Goal: Transaction & Acquisition: Purchase product/service

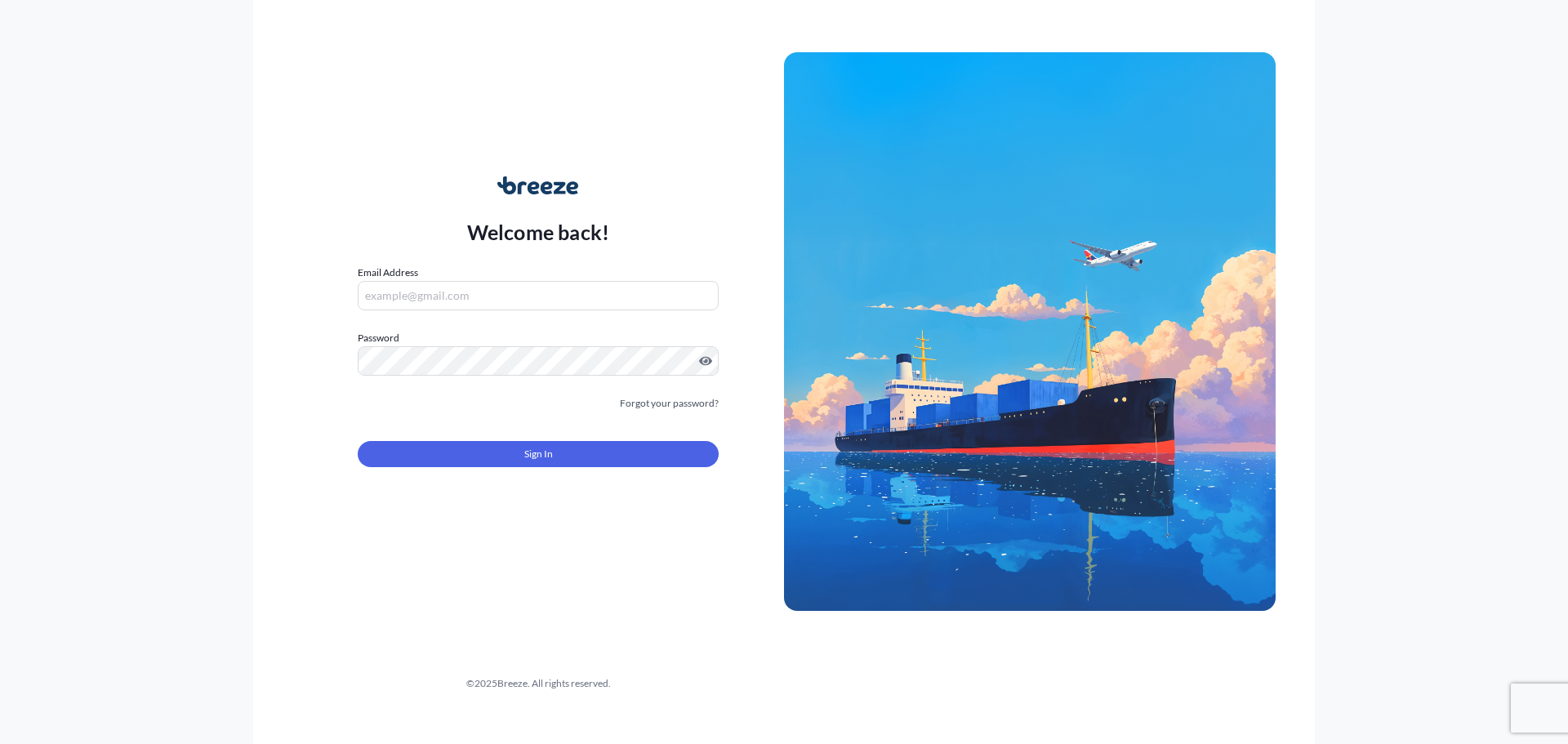
type input "[EMAIL_ADDRESS][DOMAIN_NAME]"
click at [580, 457] on button "Sign In" at bounding box center [538, 454] width 361 height 26
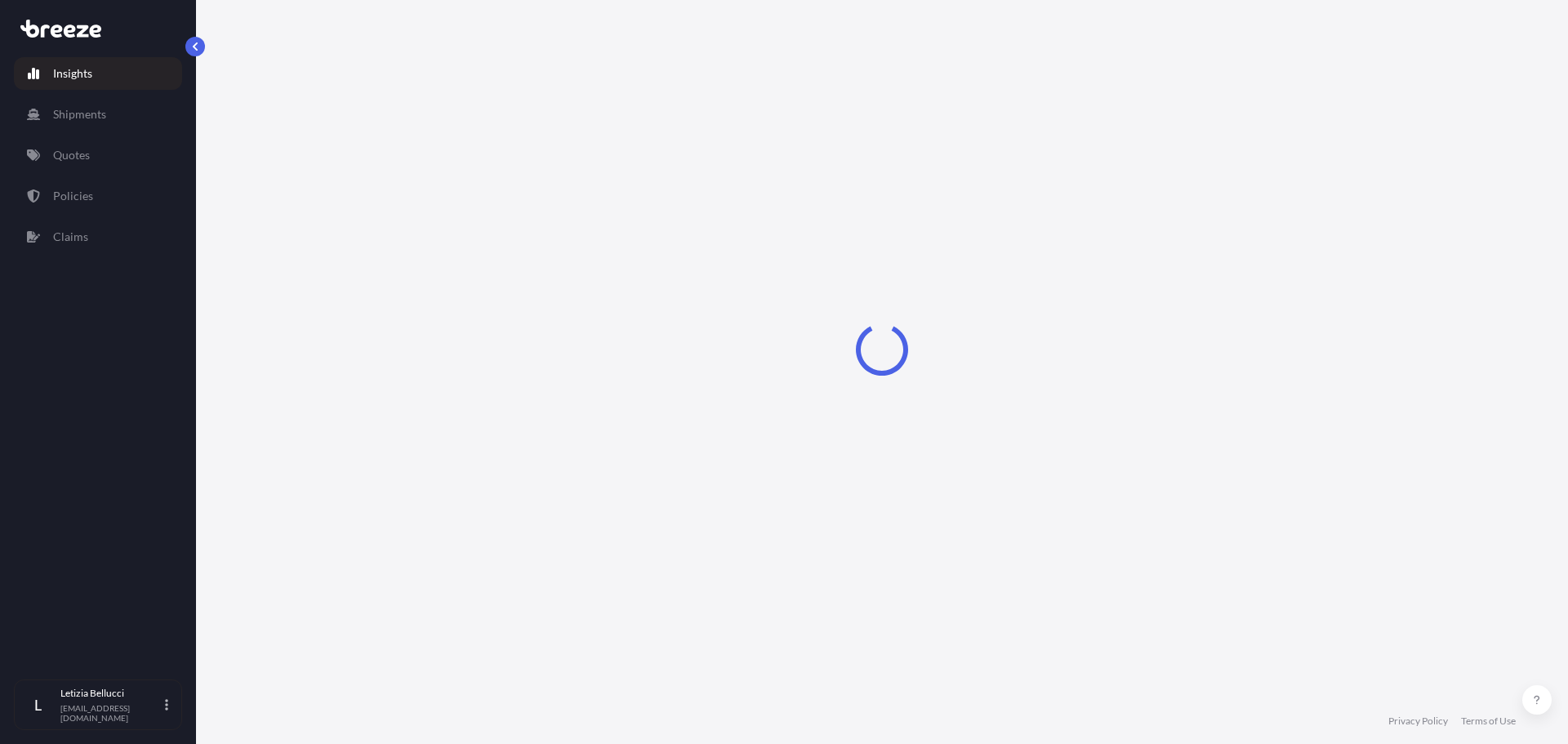
select select "2025"
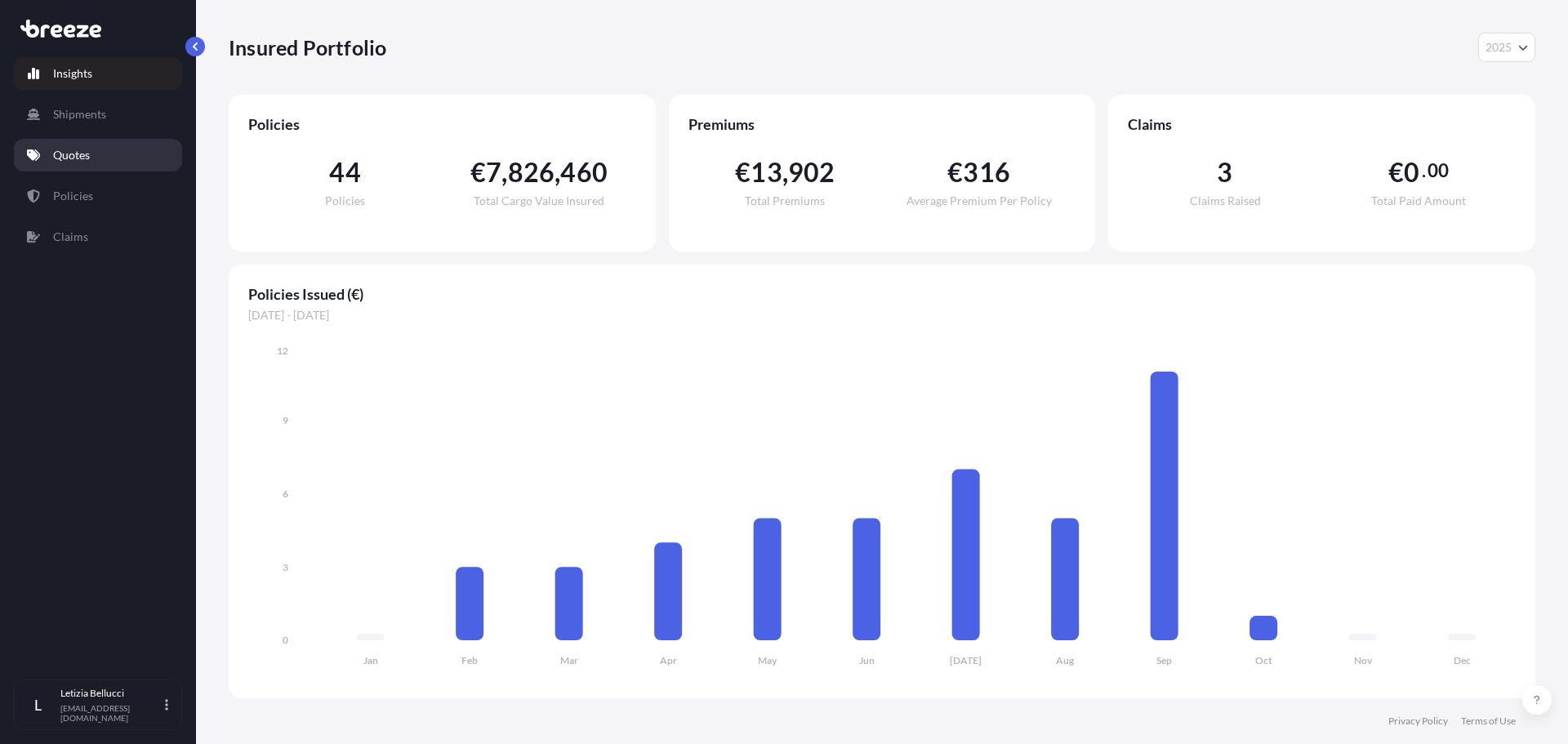
click at [100, 161] on link "Quotes" at bounding box center [98, 155] width 168 height 32
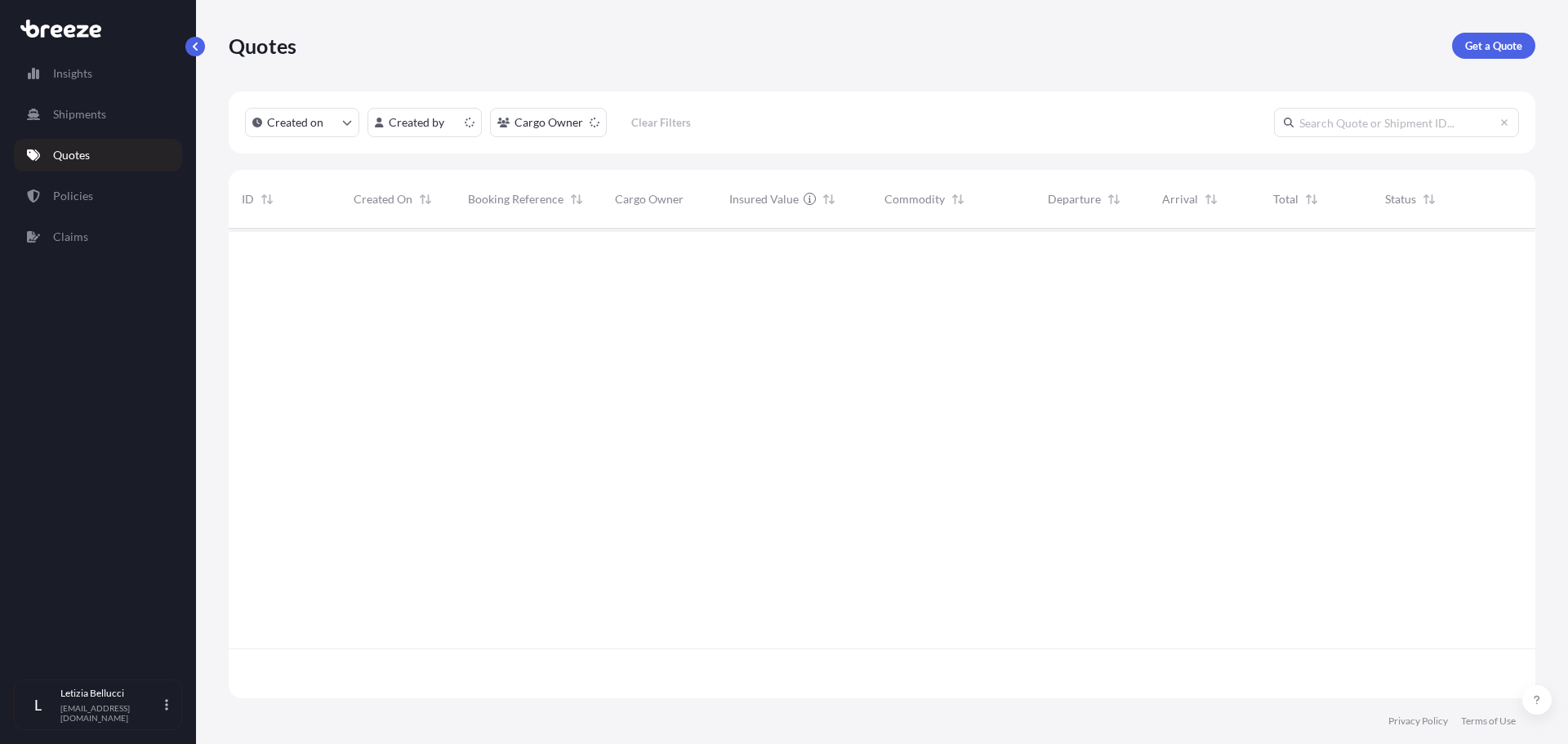
scroll to position [466, 1295]
click at [1523, 53] on link "Get a Quote" at bounding box center [1494, 45] width 83 height 26
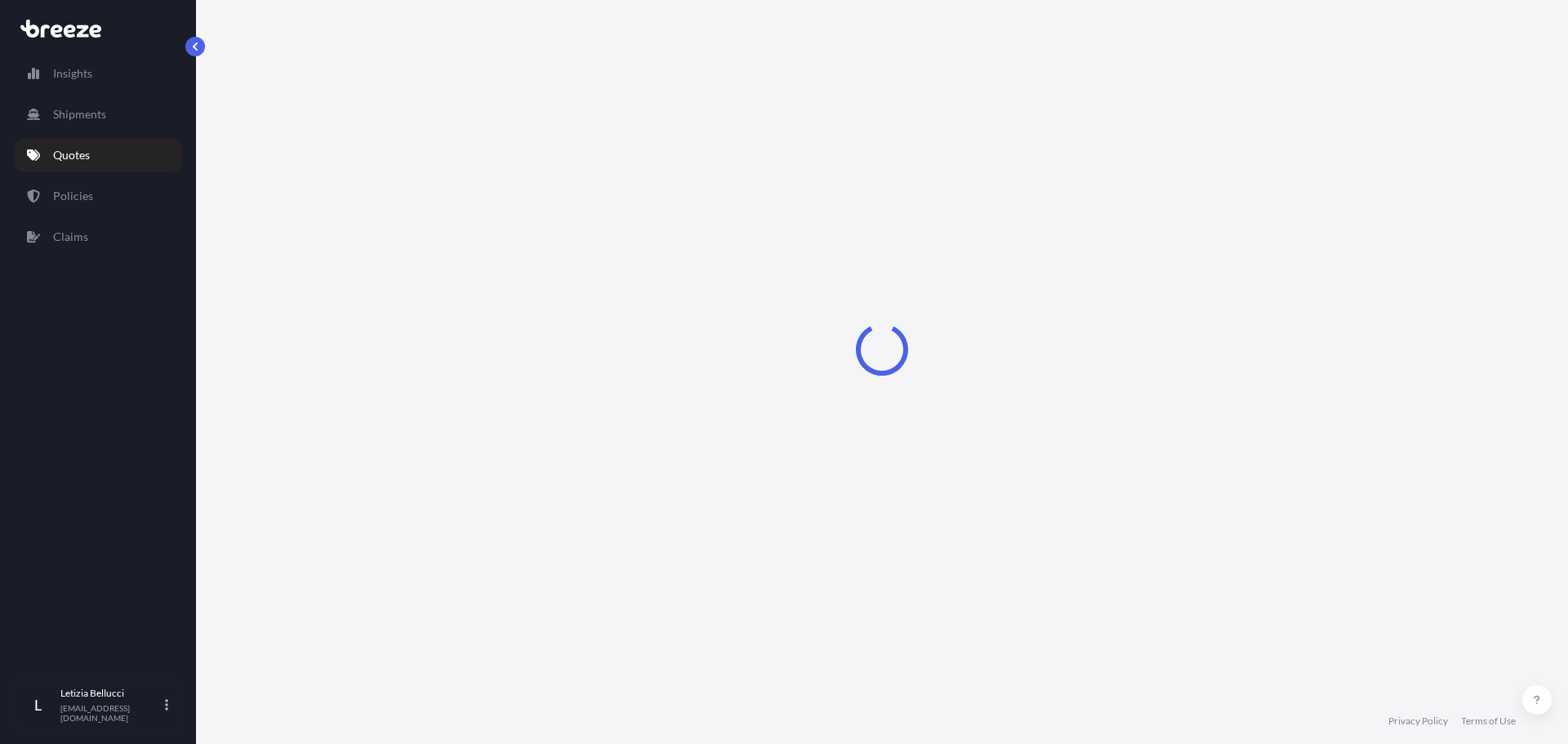
select select "Sea"
select select "1"
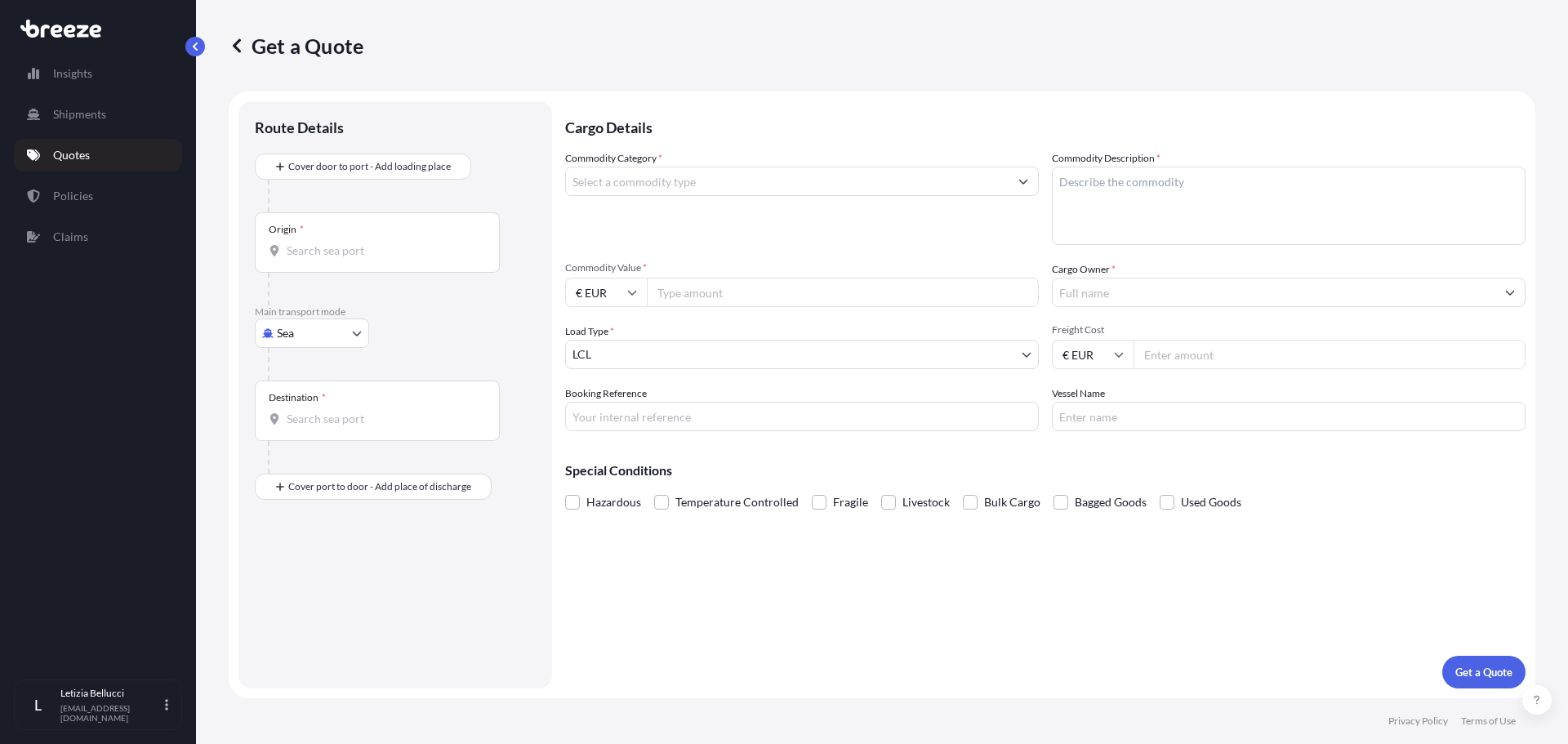
click at [311, 258] on input "Origin *" at bounding box center [383, 250] width 192 height 17
click at [294, 254] on input "Origin * Please select an origin" at bounding box center [383, 250] width 192 height 17
type input "CNQIN - [GEOGRAPHIC_DATA], [GEOGRAPHIC_DATA]"
click at [312, 428] on input "Destination *" at bounding box center [383, 425] width 192 height 17
type input "IEDUB - [GEOGRAPHIC_DATA], [GEOGRAPHIC_DATA]"
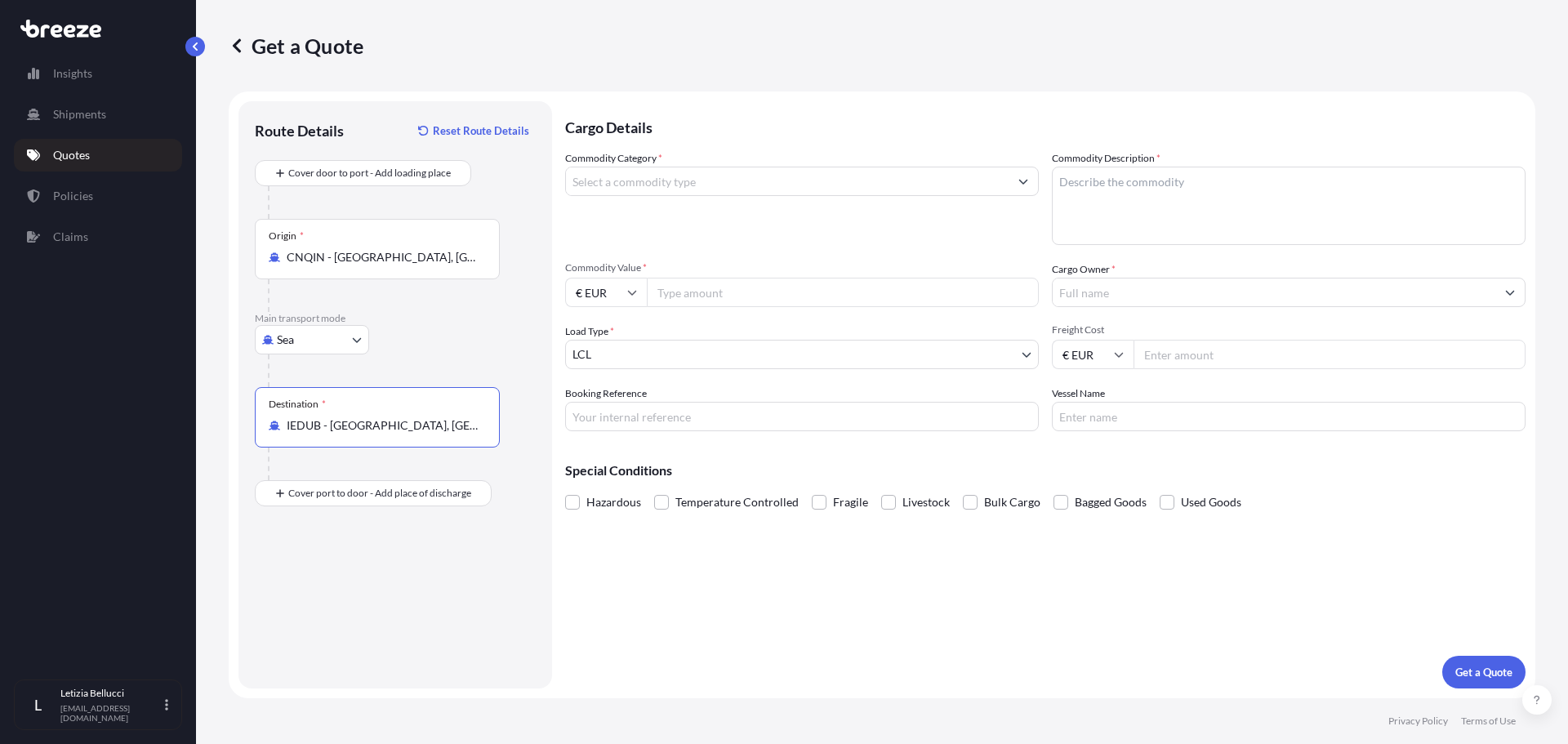
click at [632, 184] on input "Commodity Category *" at bounding box center [787, 182] width 443 height 30
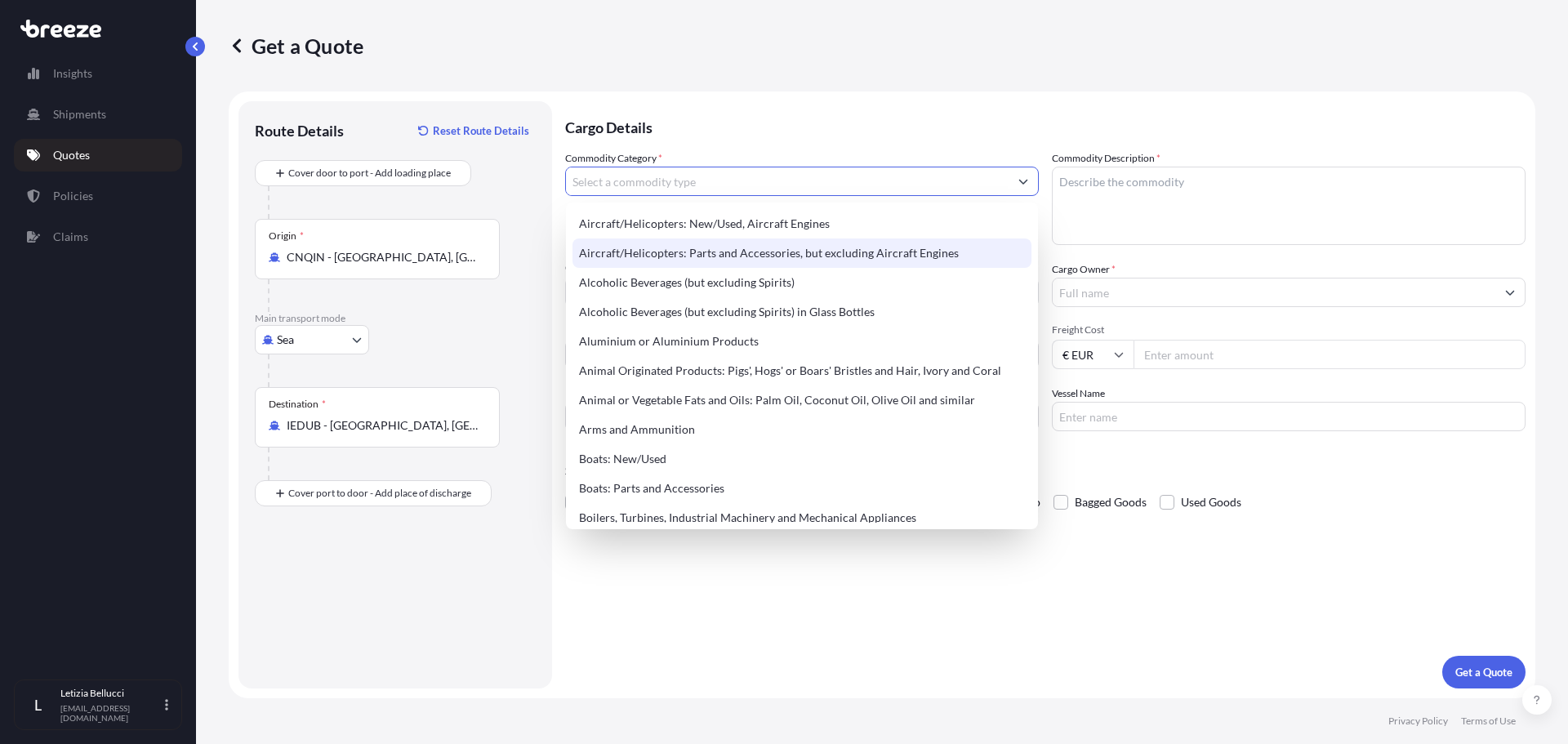
paste input "PISTON"
type input "PISTON"
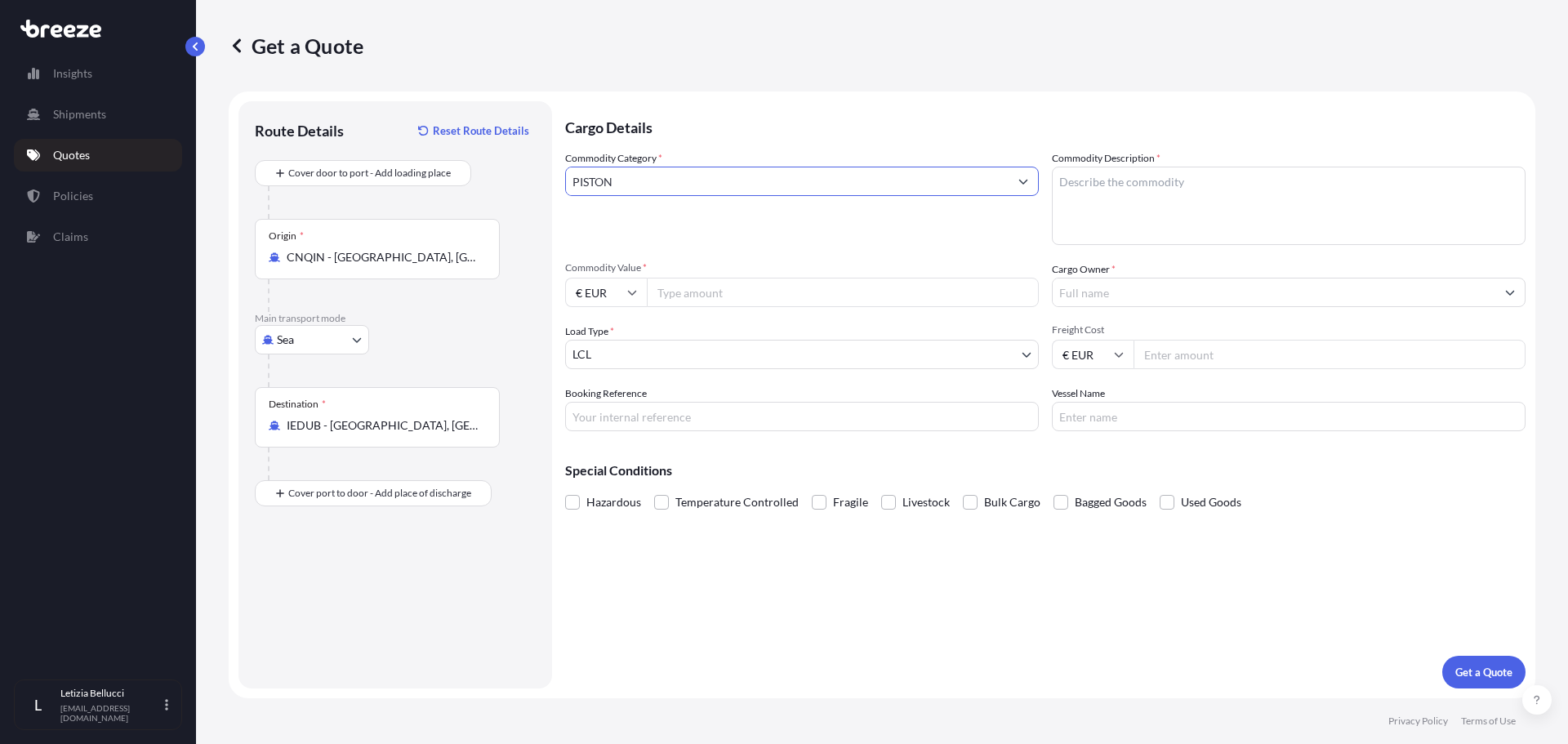
drag, startPoint x: 921, startPoint y: 175, endPoint x: 470, endPoint y: 173, distance: 451.0
click at [470, 174] on form "Route Details Reset Route Details Cover door to port - Add loading place Place …" at bounding box center [882, 395] width 1307 height 607
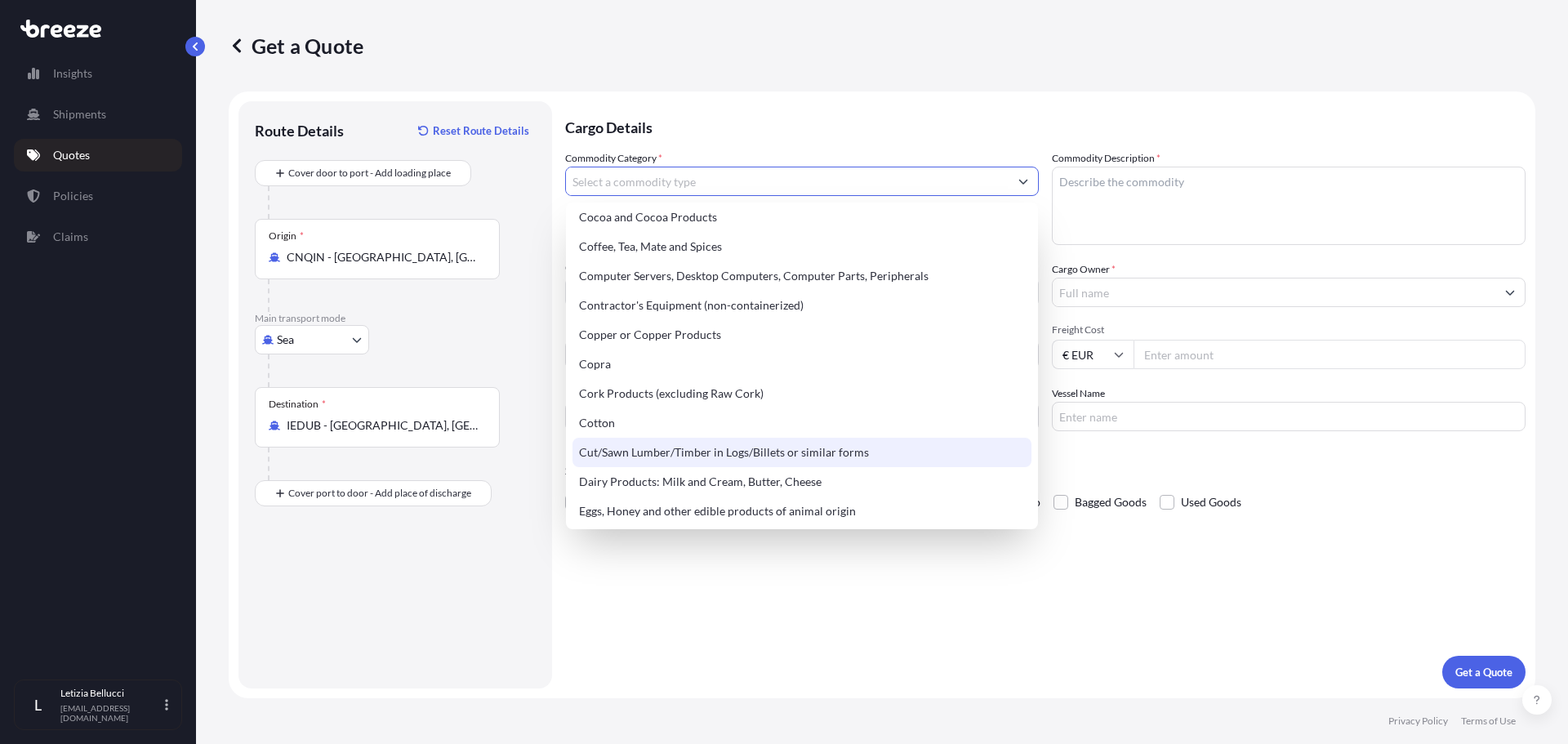
scroll to position [735, 0]
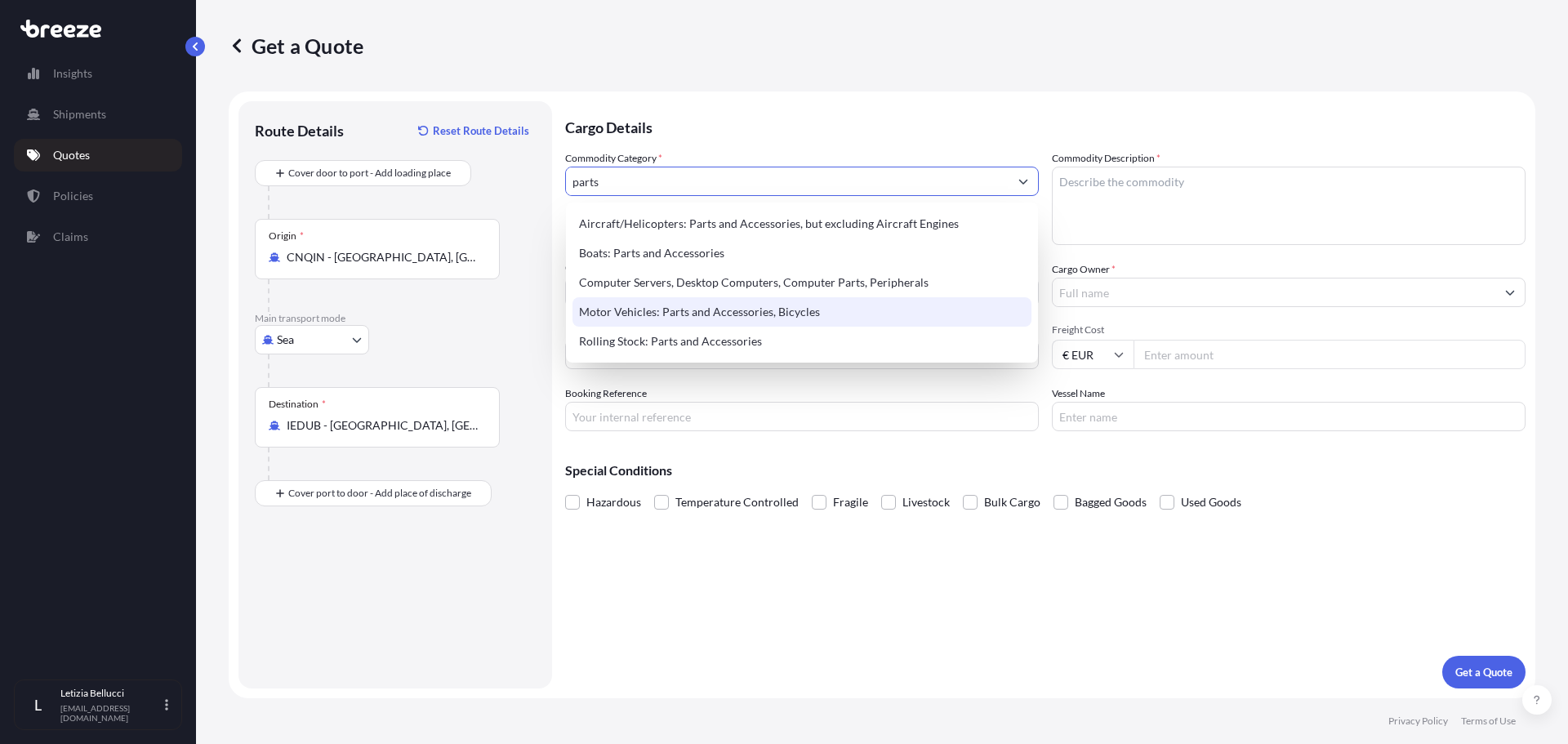
click at [816, 311] on div "Motor Vehicles: Parts and Accessories, Bicycles" at bounding box center [802, 312] width 459 height 30
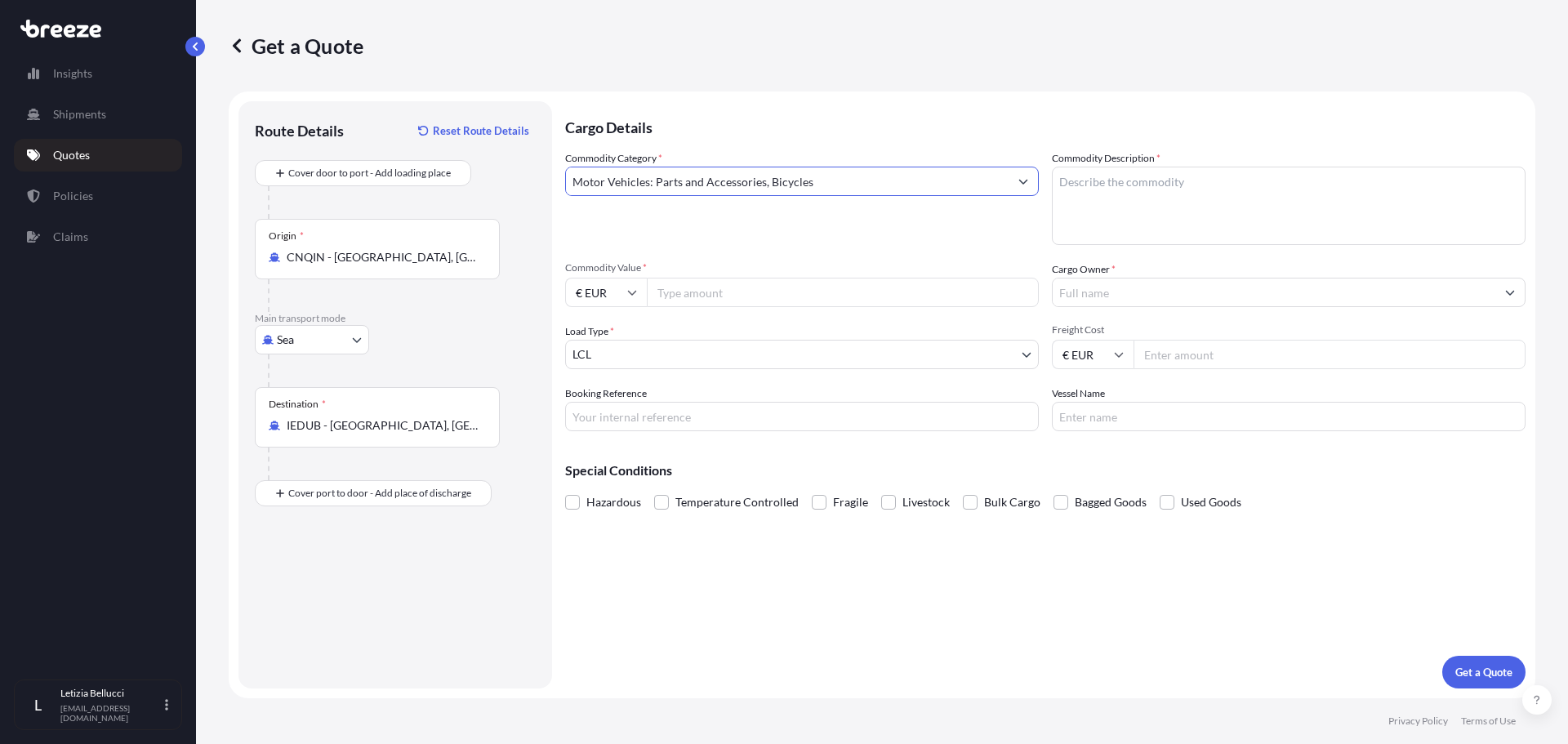
type input "Motor Vehicles: Parts and Accessories, Bicycles"
click at [1105, 177] on textarea "Commodity Description *" at bounding box center [1289, 206] width 474 height 79
paste textarea "HYDRAULIC BREAKER PISTON CHISEL HYDRAULIC THUMB DEMOLITION GRAPPLE HYDRAULIC GR…"
type textarea "HYDRAULIC BREAKER PISTON CHISEL HYDRAULIC THUMB DEMOLITION GRAPPLE HYDRAULIC GR…"
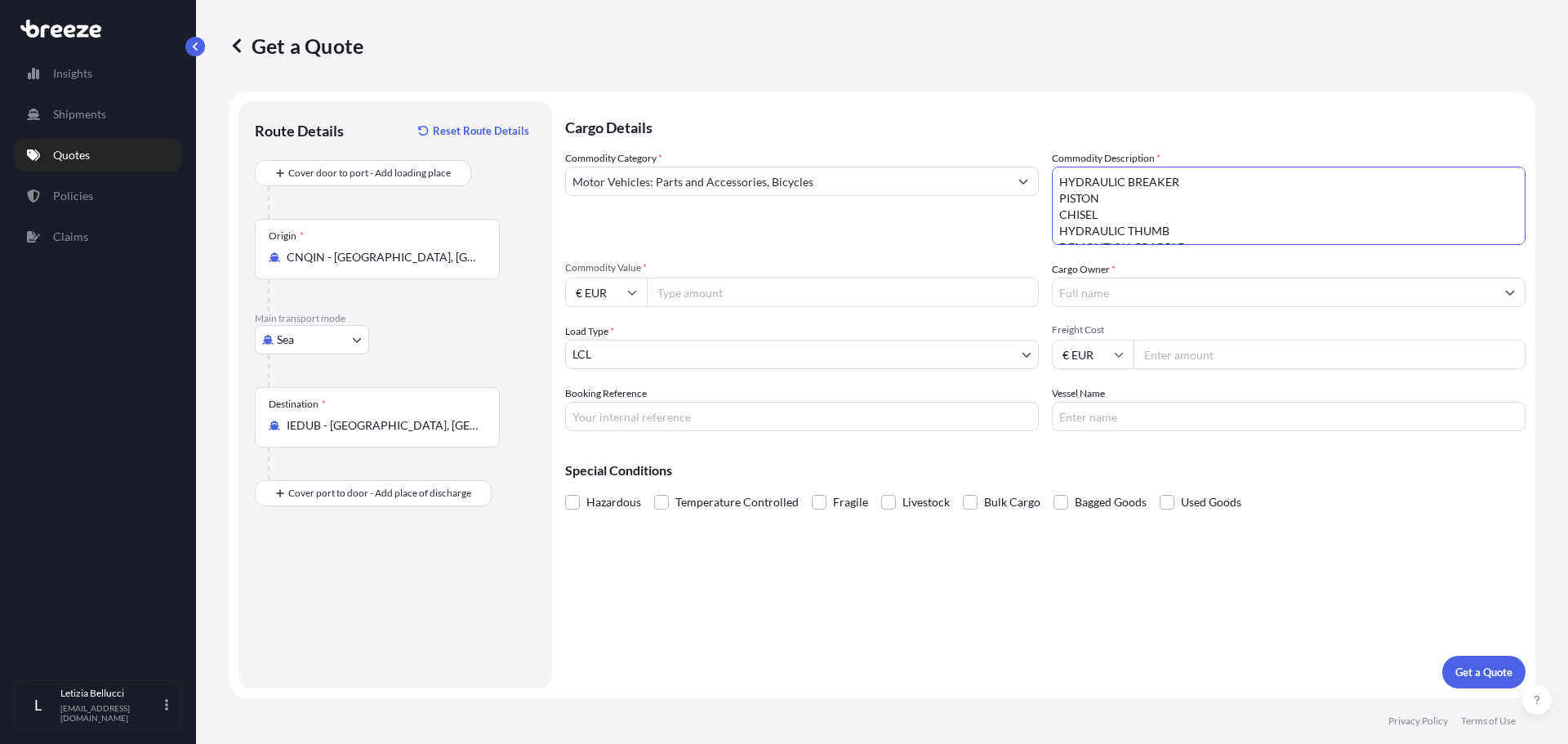
click at [723, 298] on input "Commodity Value *" at bounding box center [843, 293] width 392 height 30
click at [618, 294] on input "€ EUR" at bounding box center [605, 293] width 81 height 30
click at [601, 406] on div "$ USD" at bounding box center [606, 406] width 68 height 31
type input "$ USD"
click at [686, 282] on input "Commodity Value *" at bounding box center [843, 293] width 392 height 30
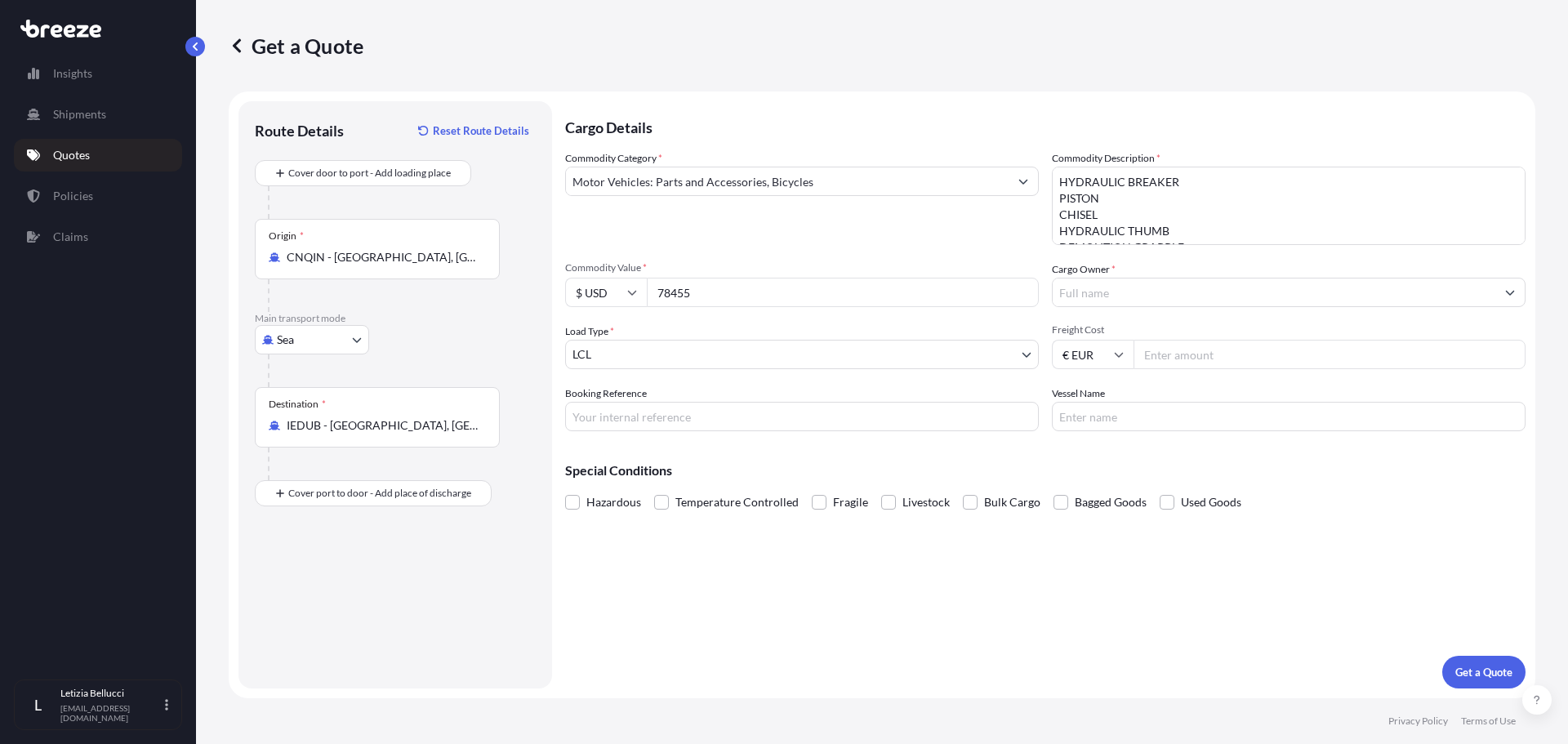
type input "78455"
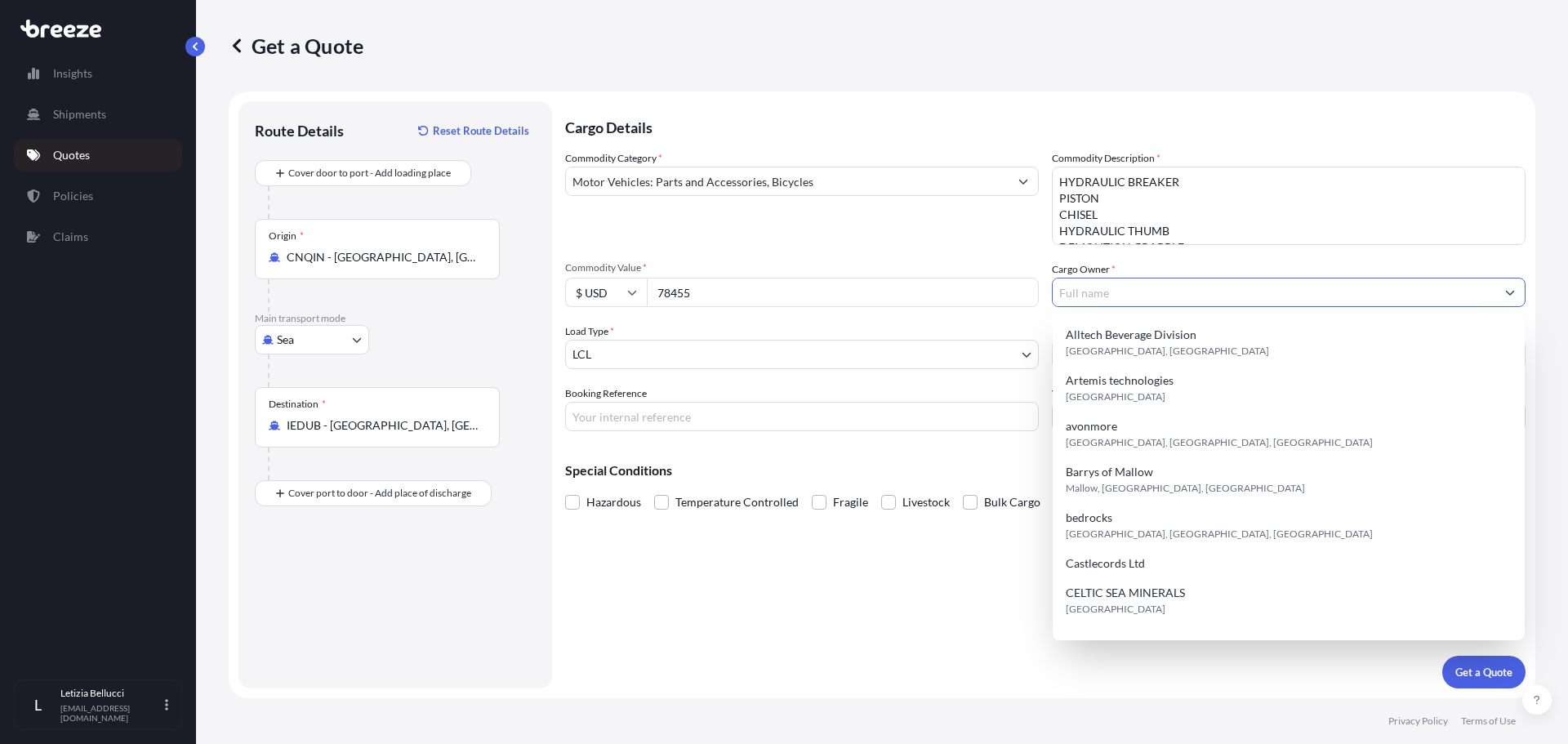
click at [1129, 295] on input "Cargo Owner *" at bounding box center [1274, 293] width 443 height 30
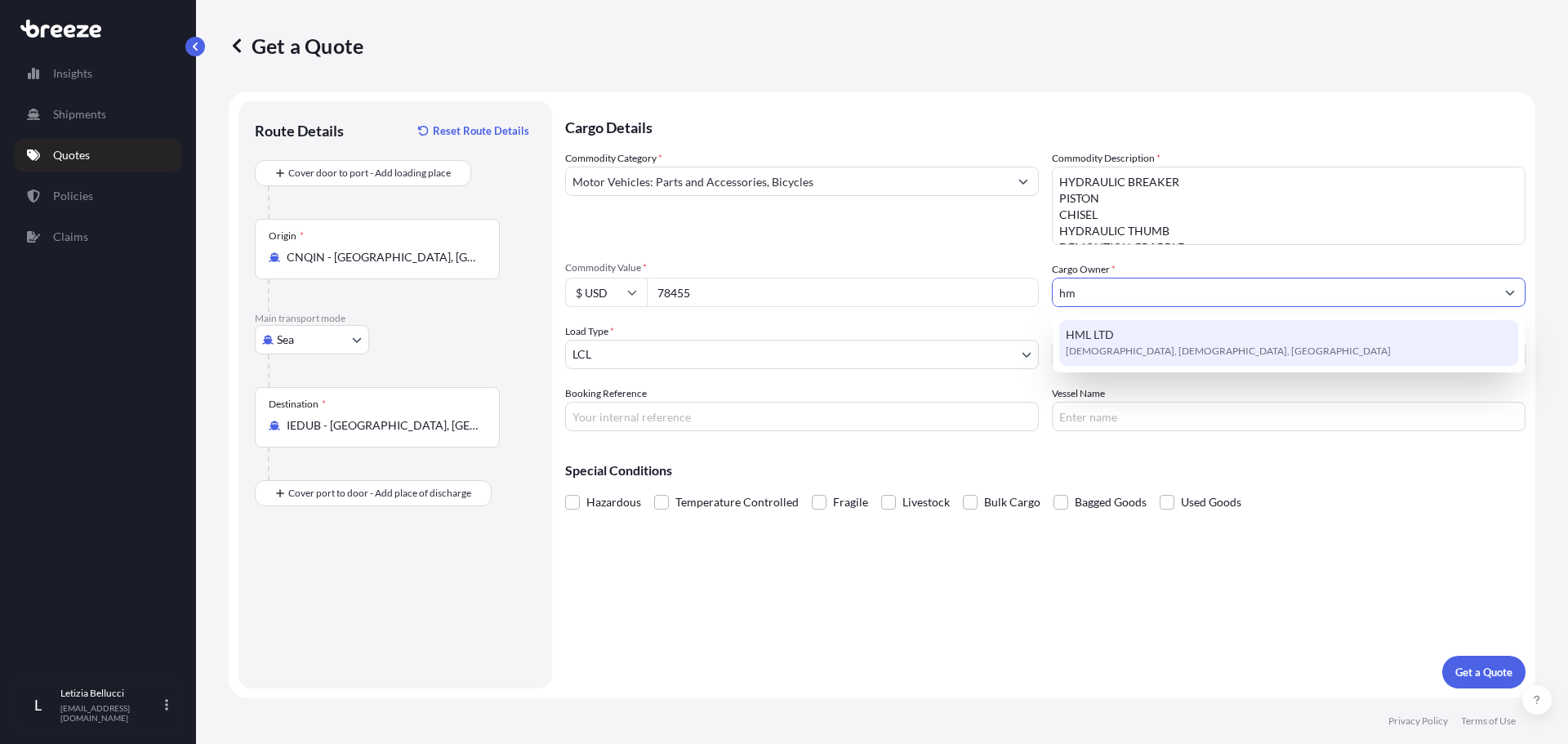
click at [1130, 341] on div "HML LTD Buncrana, [GEOGRAPHIC_DATA], [GEOGRAPHIC_DATA]" at bounding box center [1289, 343] width 459 height 45
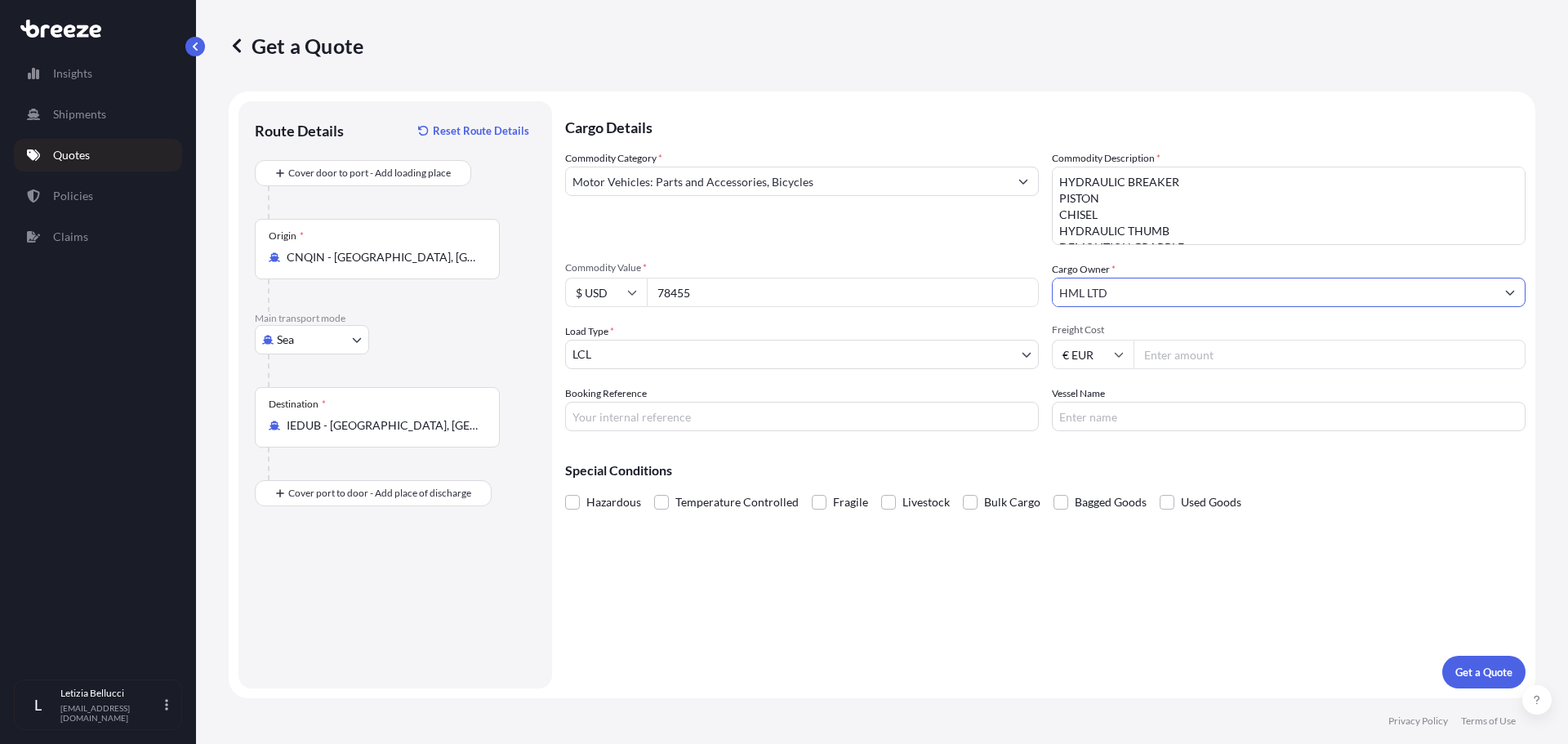
type input "HML LTD"
click at [667, 353] on body "15 options available. 5 options available. 0 options available. 1 option availa…" at bounding box center [784, 372] width 1568 height 744
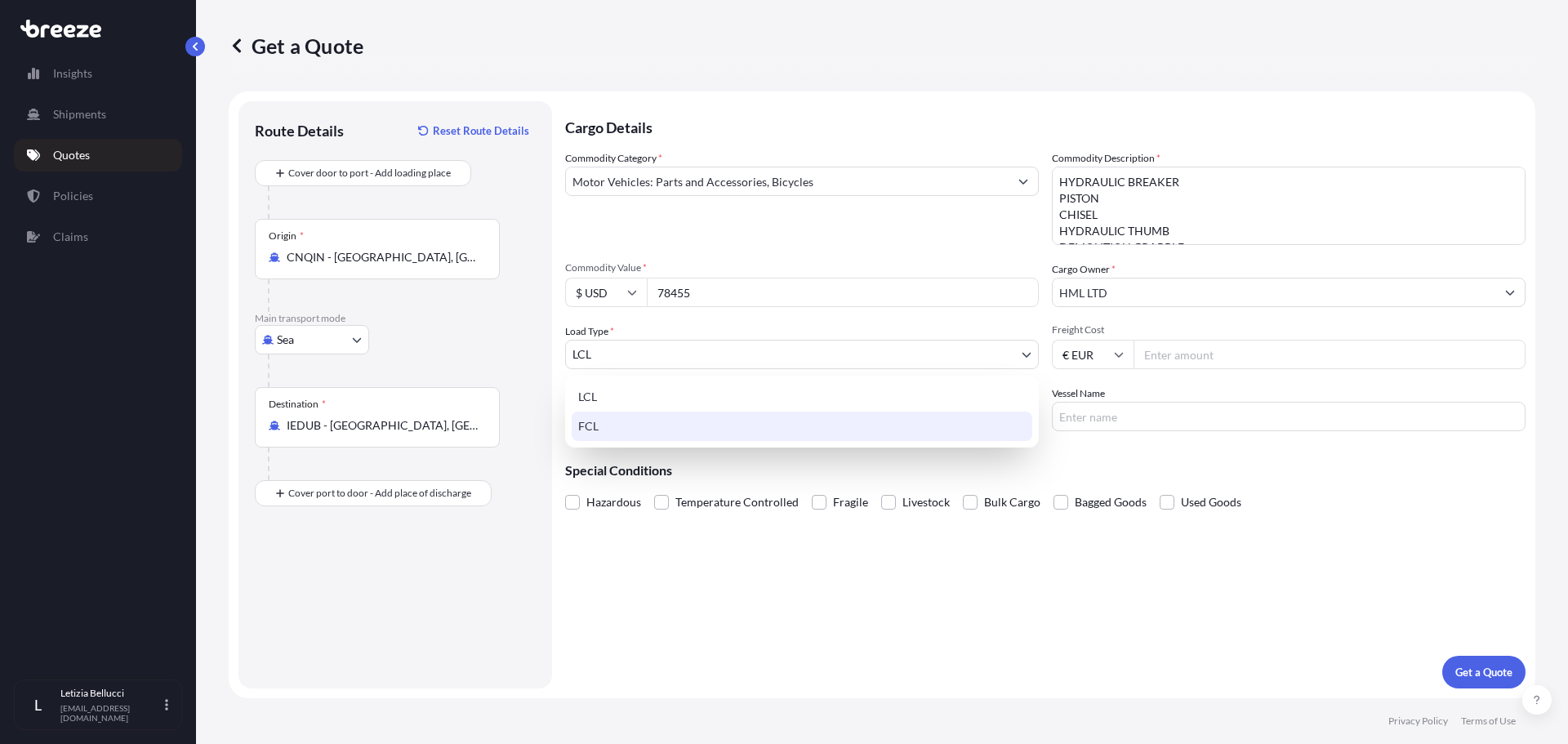
click at [638, 430] on div "FCL" at bounding box center [802, 427] width 461 height 30
select select "2"
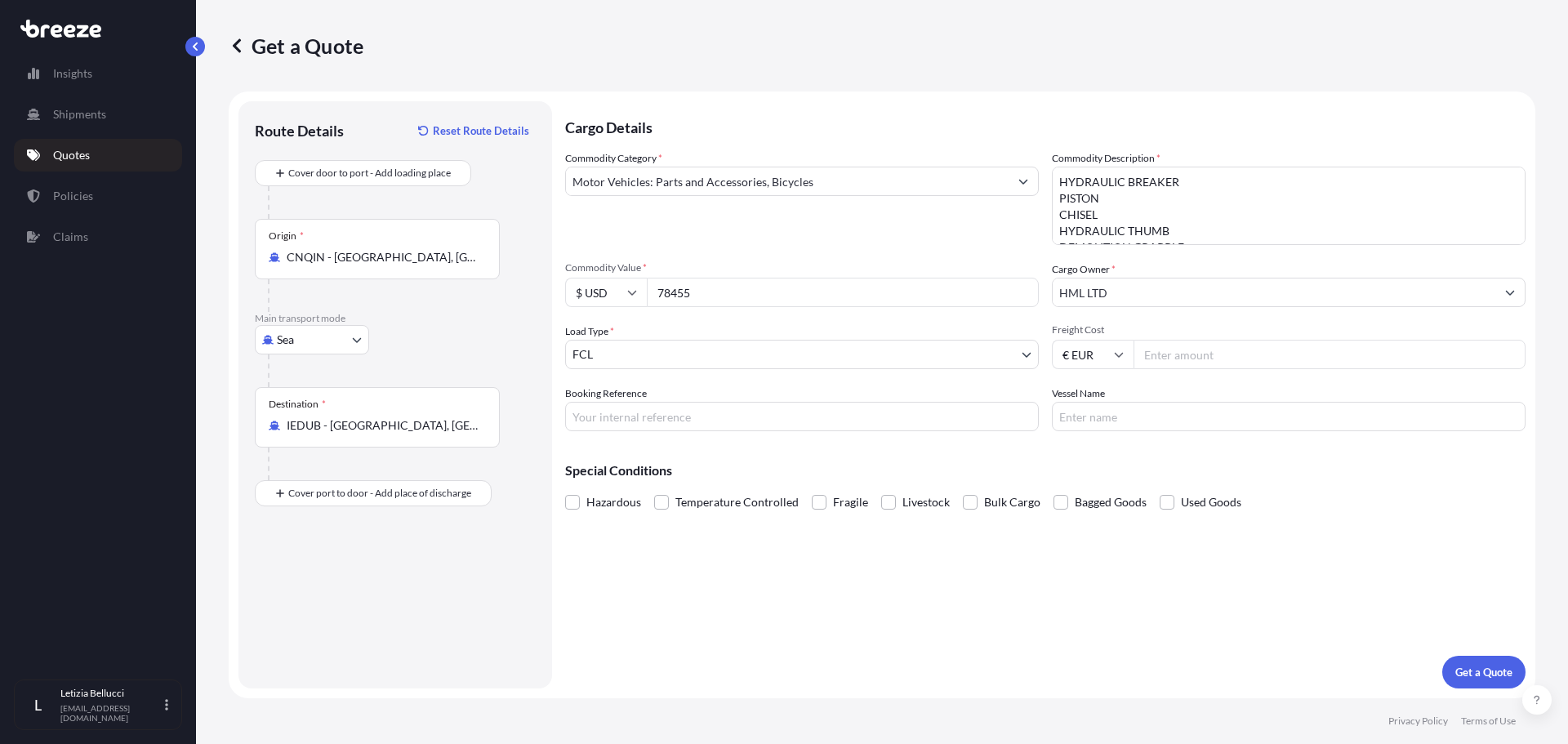
click at [1179, 353] on input "Freight Cost" at bounding box center [1330, 355] width 392 height 30
click at [1096, 358] on input "€ EUR" at bounding box center [1092, 355] width 81 height 30
click at [1089, 466] on div "$ USD" at bounding box center [1093, 467] width 68 height 31
type input "$ USD"
click at [1187, 346] on input "Freight Cost" at bounding box center [1330, 355] width 392 height 30
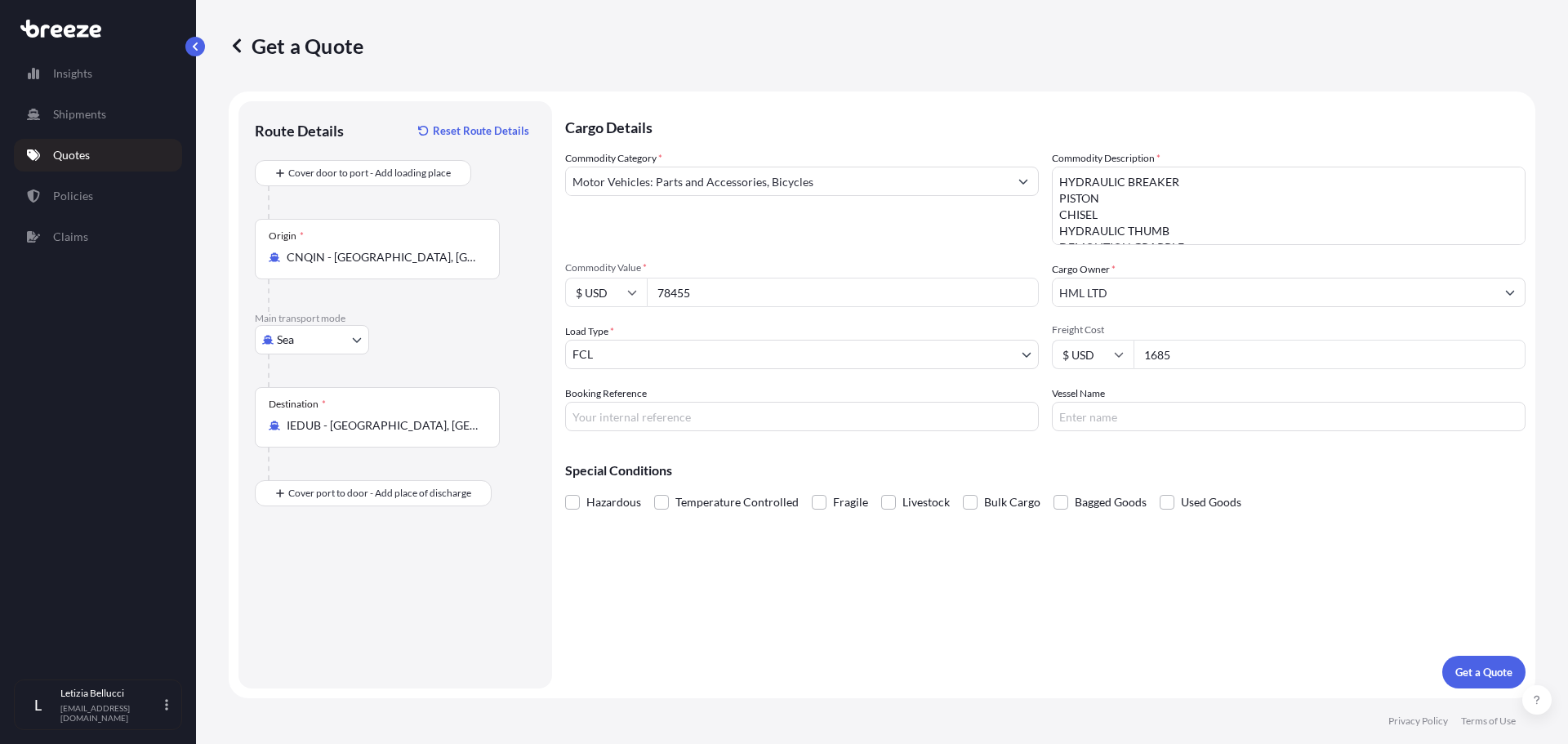
type input "1685"
click at [804, 415] on input "Booking Reference" at bounding box center [802, 417] width 474 height 30
paste input "DSG1218C"
type input "DSG1218C"
click at [1105, 415] on input "Vessel Name" at bounding box center [1289, 417] width 474 height 30
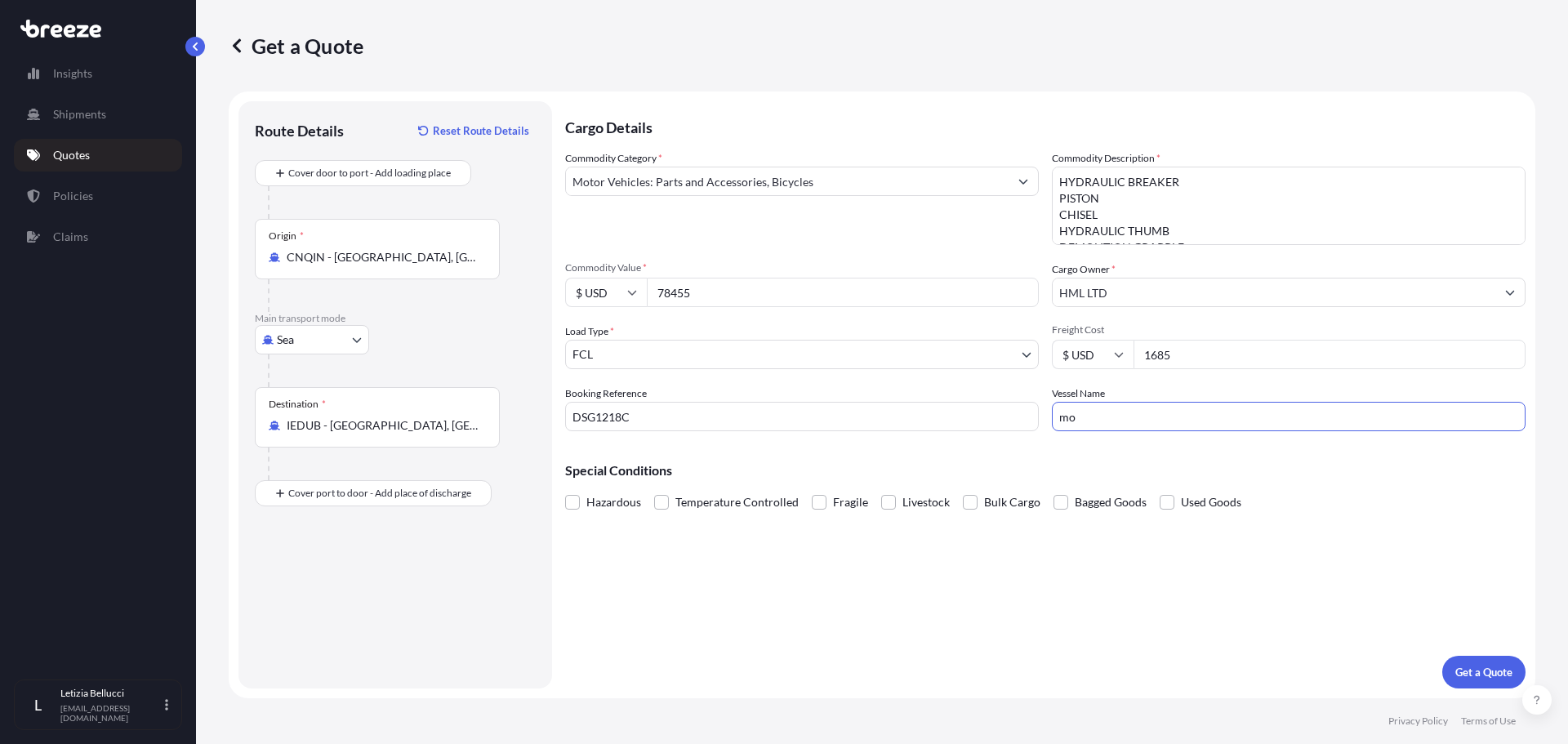
type input "m"
type input "[PERSON_NAME] OR SUB"
click at [1453, 672] on button "Get a Quote" at bounding box center [1484, 671] width 83 height 32
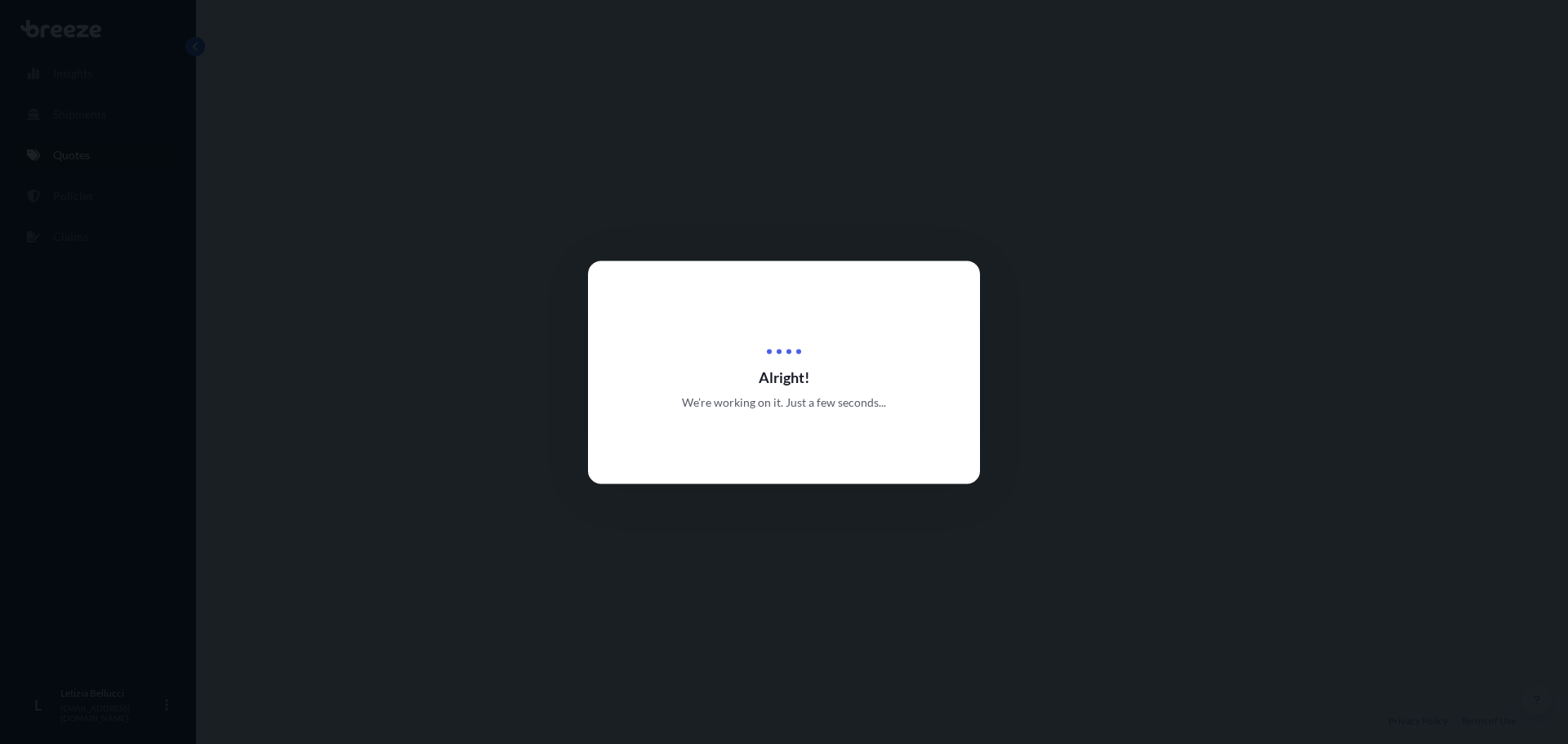
select select "Sea"
select select "2"
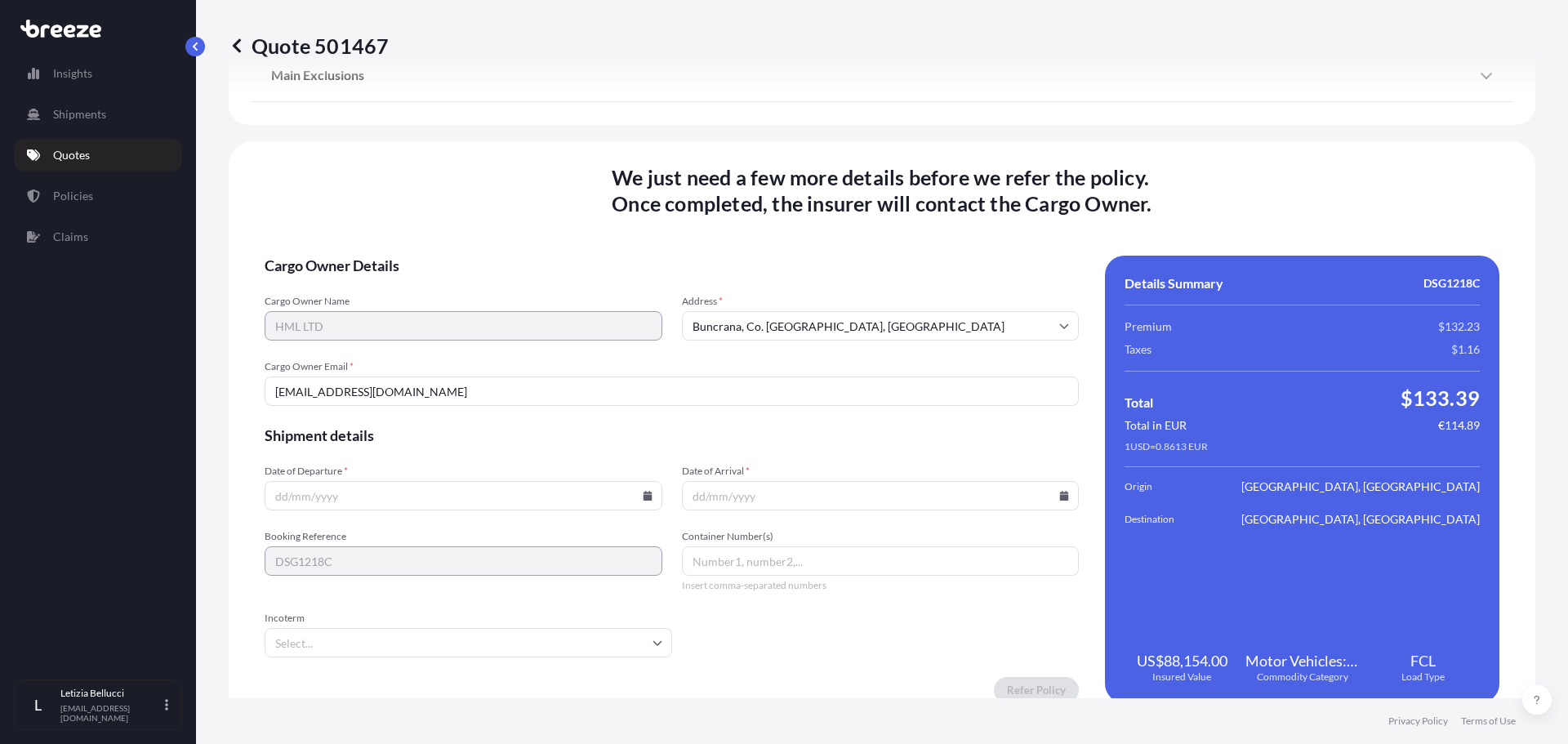
scroll to position [2101, 0]
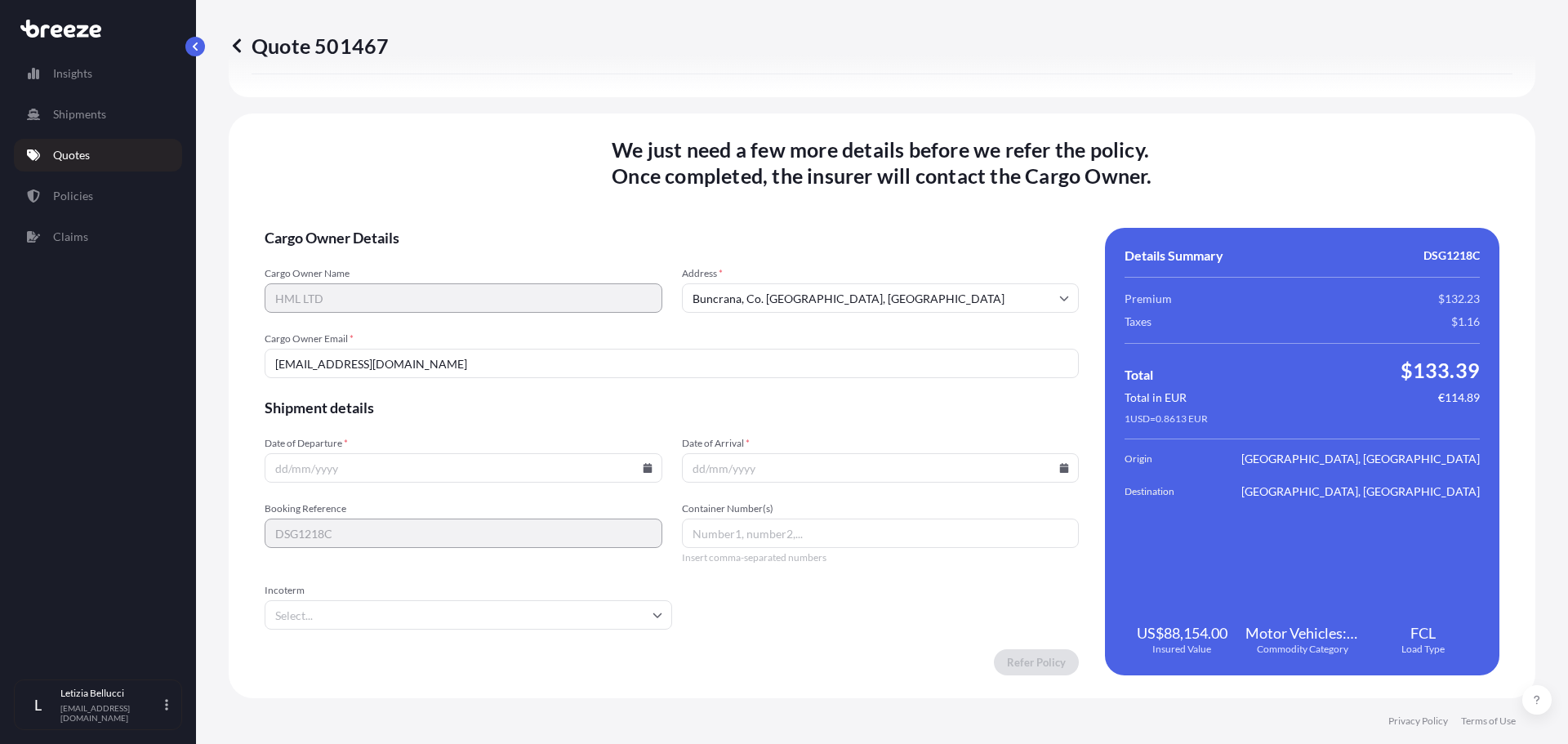
click at [432, 465] on input "Date of Departure *" at bounding box center [463, 468] width 398 height 30
type input "[DATE]"
click at [685, 462] on input "Date of Arrival *" at bounding box center [881, 468] width 398 height 30
type input "[DATE]"
click at [717, 536] on input "Container Number(s)" at bounding box center [881, 533] width 398 height 30
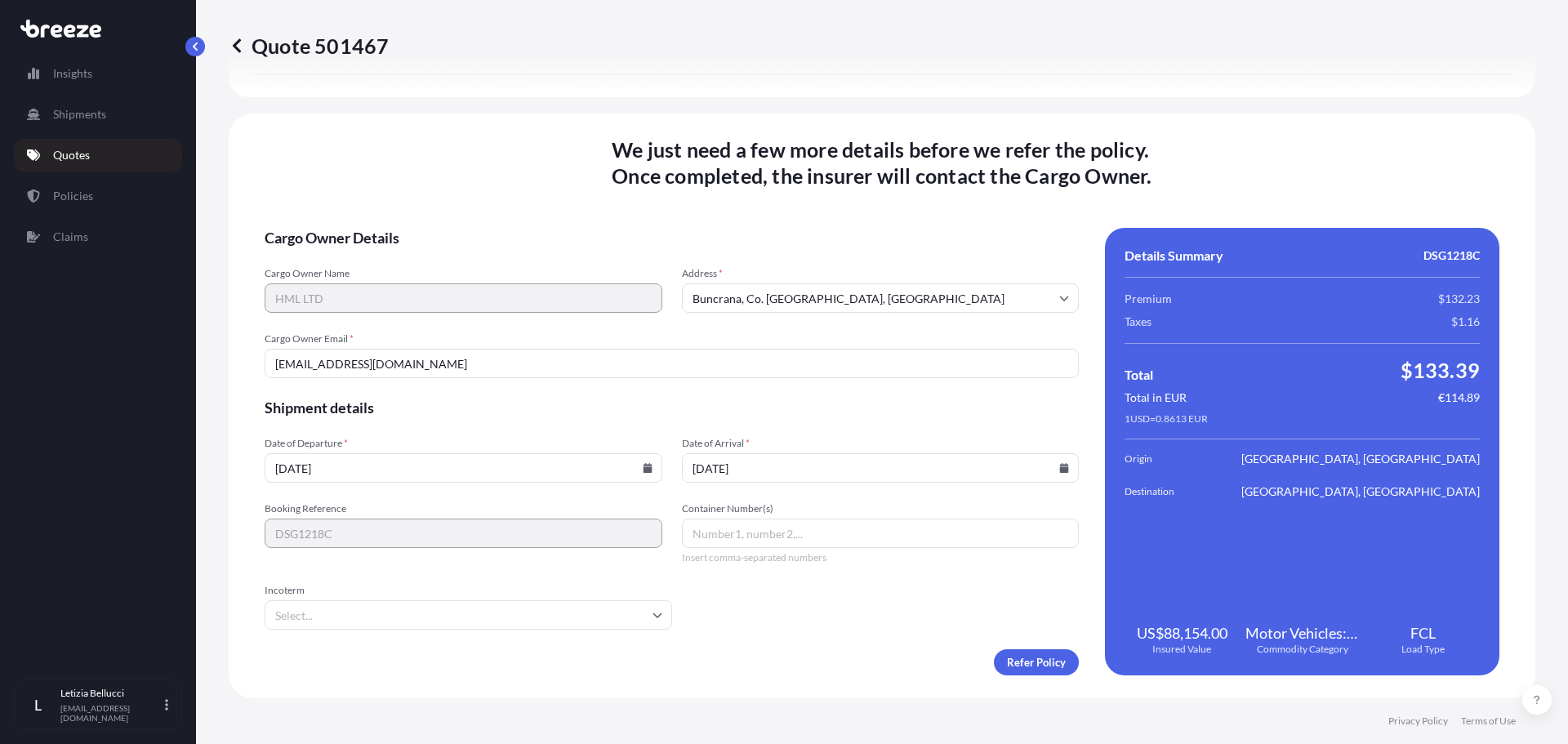
paste input "MSKU7951687"
type input "MSKU7951687"
click at [342, 620] on input "Incoterm" at bounding box center [469, 615] width 408 height 30
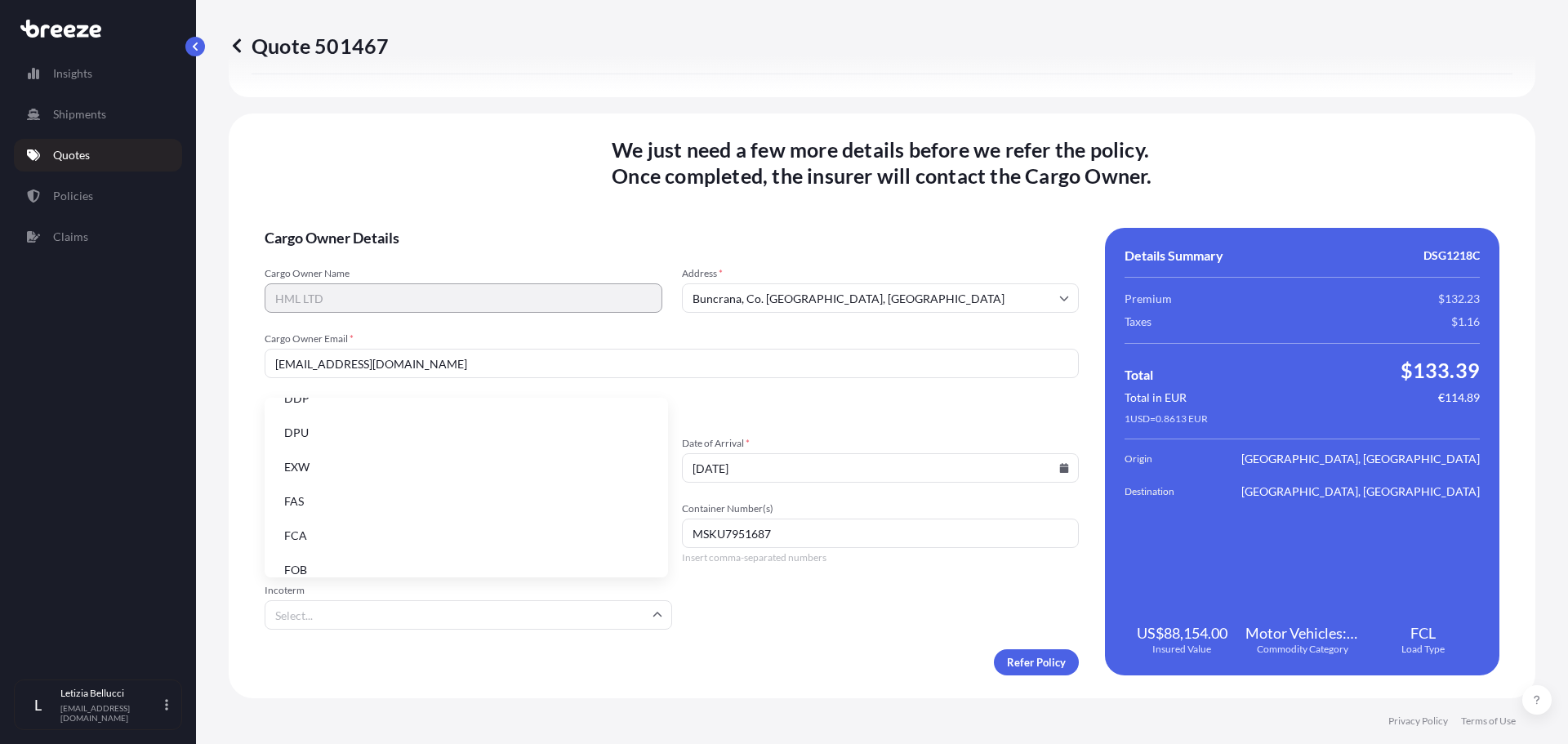
scroll to position [207, 0]
click at [361, 546] on li "FOB" at bounding box center [466, 554] width 391 height 31
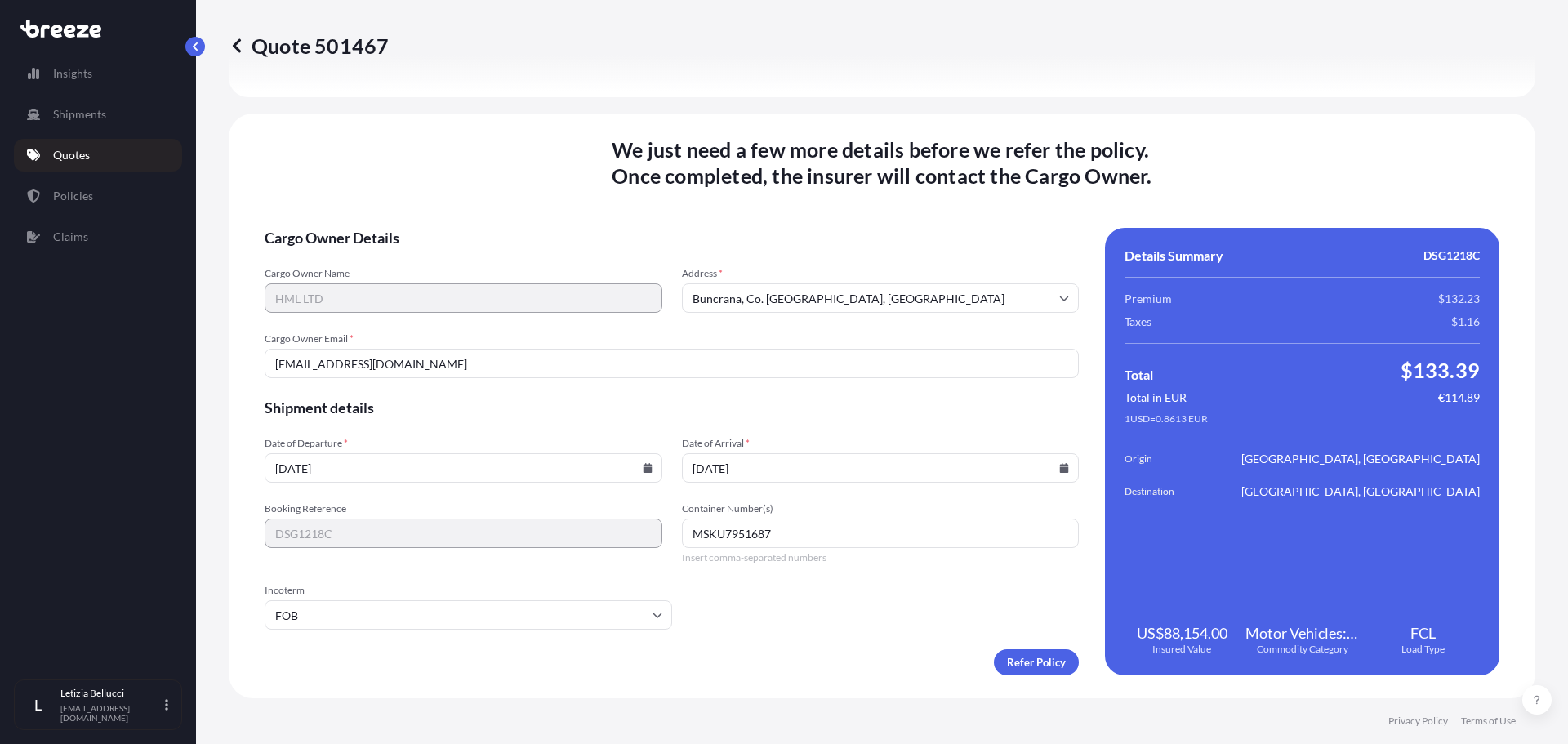
click at [726, 608] on form "Cargo Owner Details Cargo Owner Name HML LTD Address * Buncrana, Co. [GEOGRAPHI…" at bounding box center [672, 452] width 814 height 448
drag, startPoint x: 289, startPoint y: 469, endPoint x: 276, endPoint y: 469, distance: 13.0
click at [276, 469] on input "[DATE]" at bounding box center [463, 468] width 398 height 30
type input "[DATE]"
click at [699, 466] on input "[DATE]" at bounding box center [881, 468] width 398 height 30
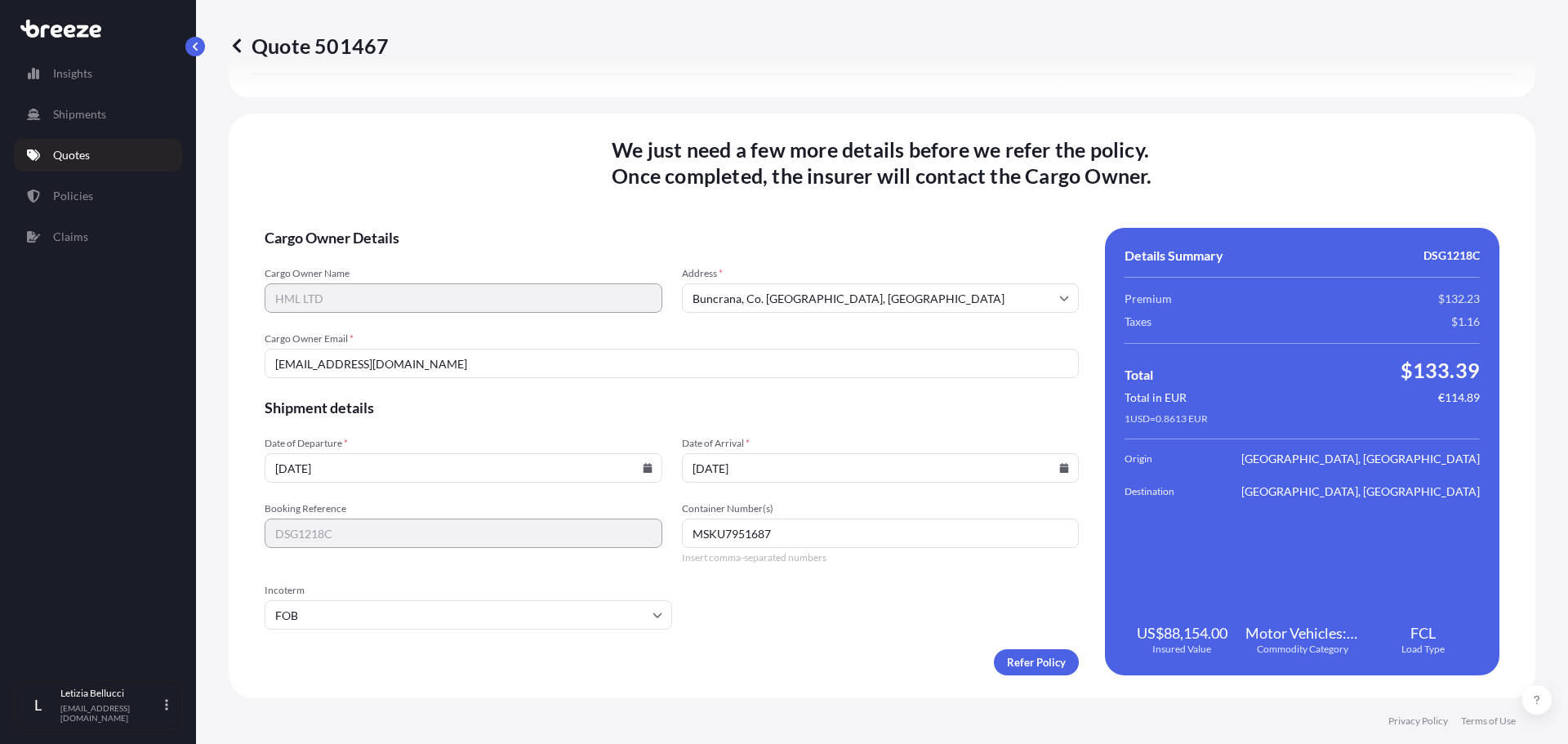
type input "[DATE]"
